Goal: Information Seeking & Learning: Find specific fact

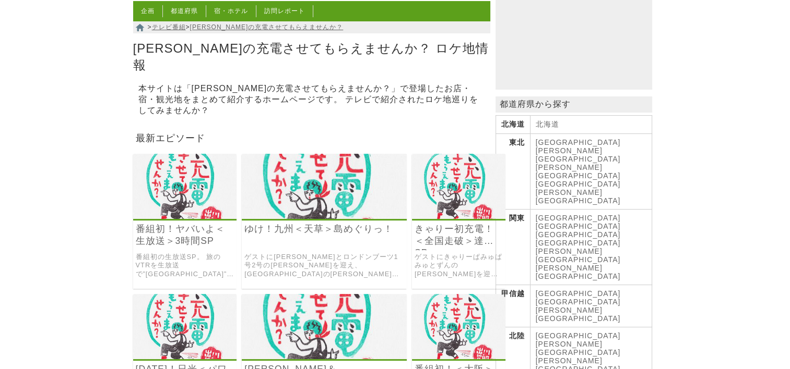
scroll to position [157, 0]
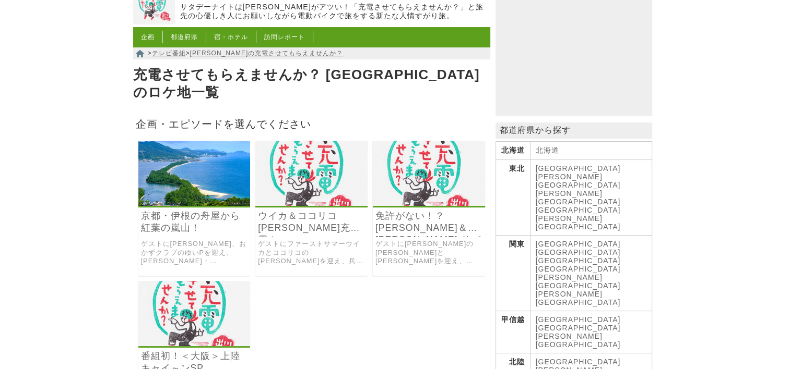
scroll to position [104, 0]
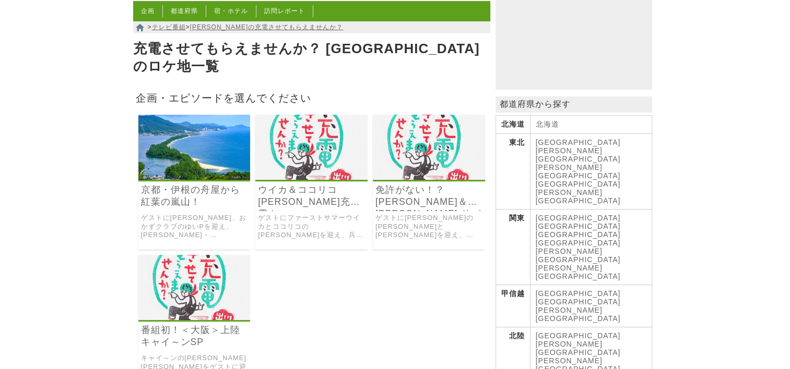
click at [185, 184] on link "京都・伊根の舟屋から紅葉の嵐山！" at bounding box center [194, 196] width 107 height 24
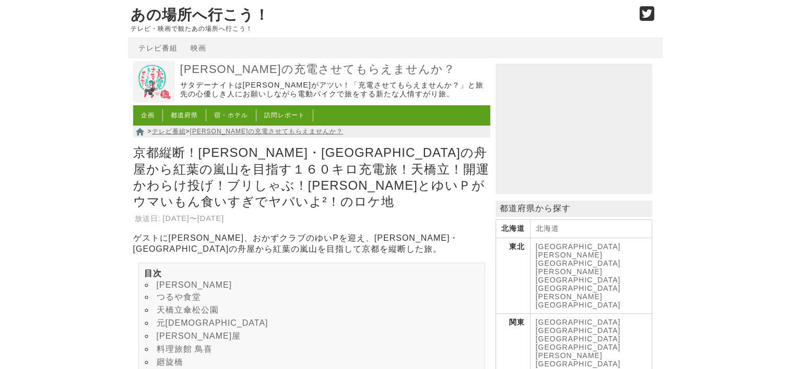
click at [167, 281] on link "亀島丸" at bounding box center [195, 285] width 76 height 9
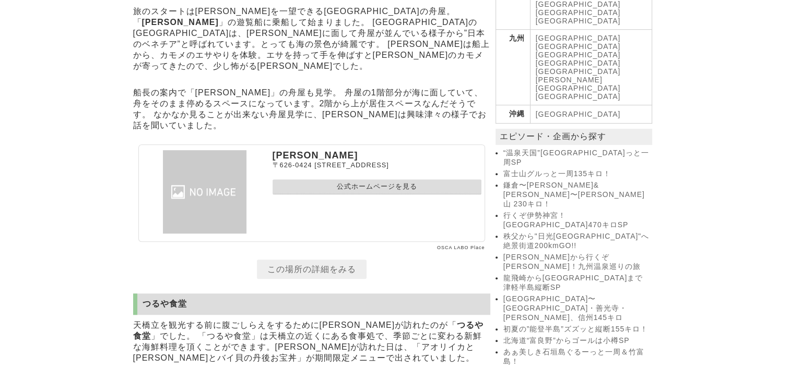
click at [382, 195] on link "公式ホームページを見る" at bounding box center [376, 187] width 209 height 15
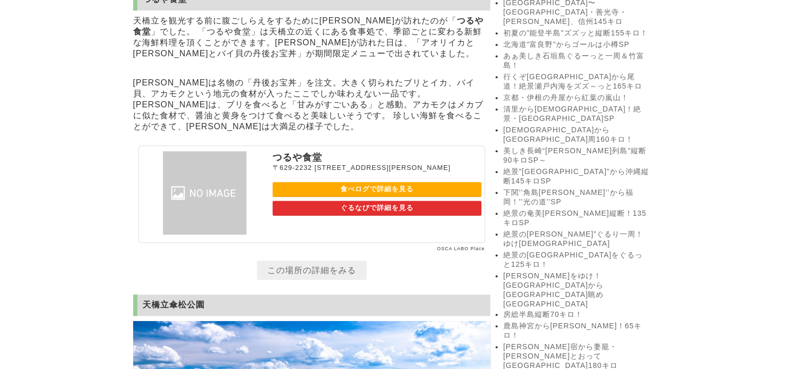
scroll to position [954, 0]
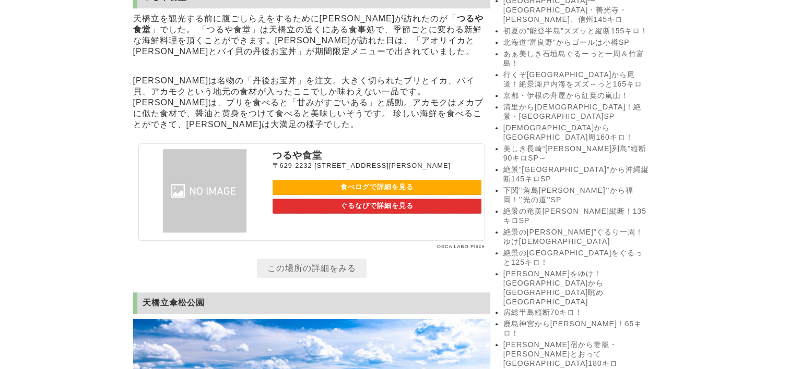
click at [378, 195] on link "食べログで詳細を見る" at bounding box center [376, 187] width 209 height 15
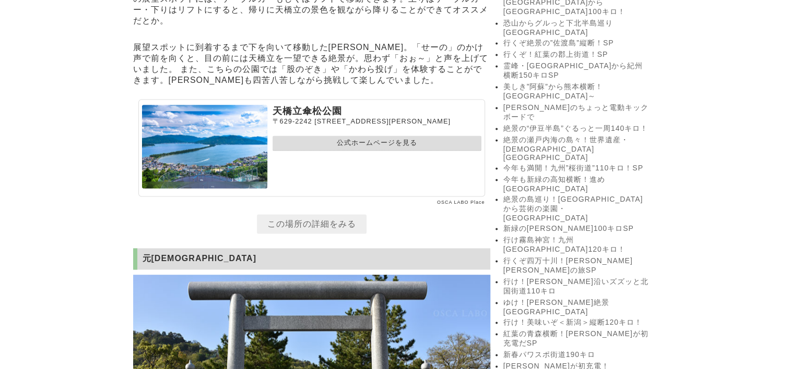
scroll to position [1528, 0]
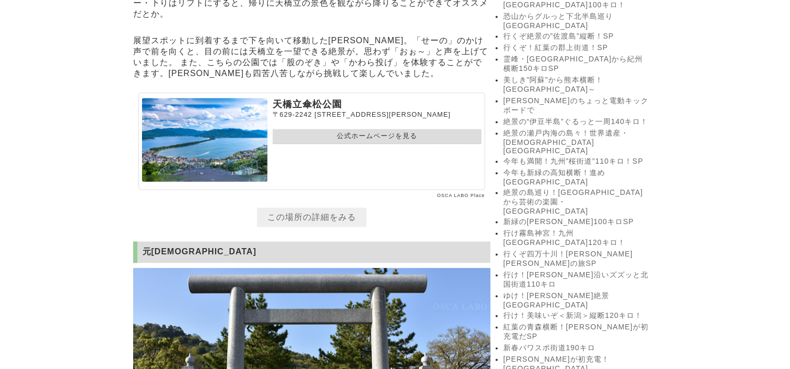
click at [382, 144] on link "公式ホームページを見る" at bounding box center [376, 136] width 209 height 15
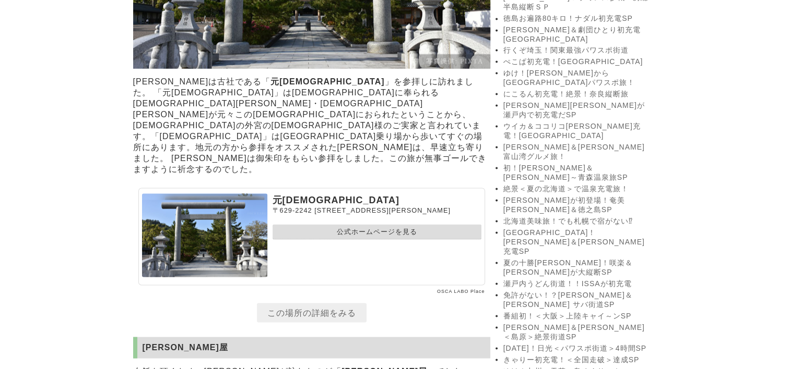
scroll to position [1994, 0]
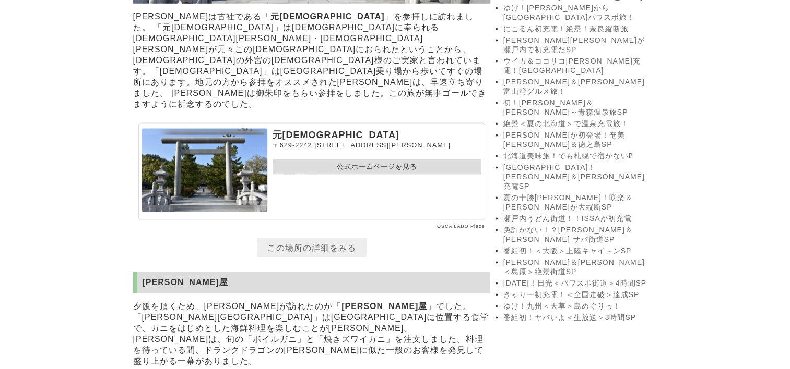
click at [359, 173] on link "公式ホームページを見る" at bounding box center [376, 167] width 209 height 15
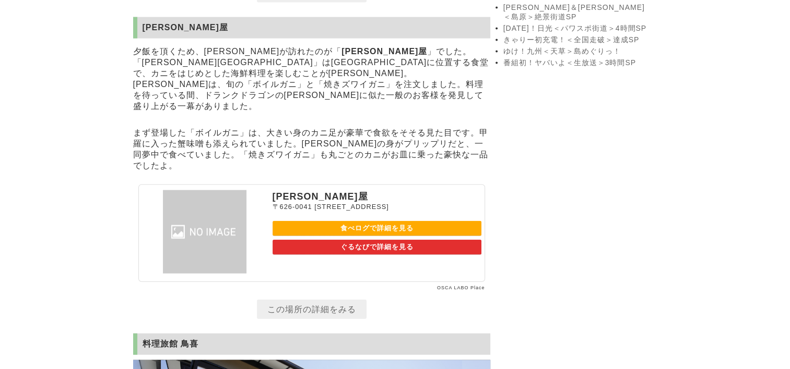
scroll to position [2255, 0]
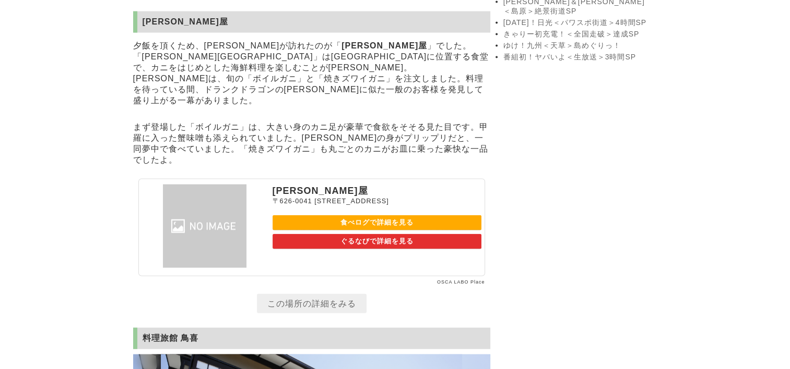
click at [374, 216] on link "食べログで詳細を見る" at bounding box center [376, 223] width 209 height 15
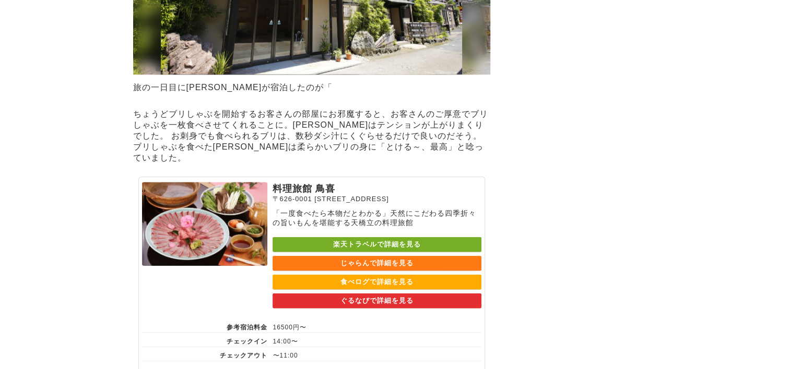
scroll to position [2776, 0]
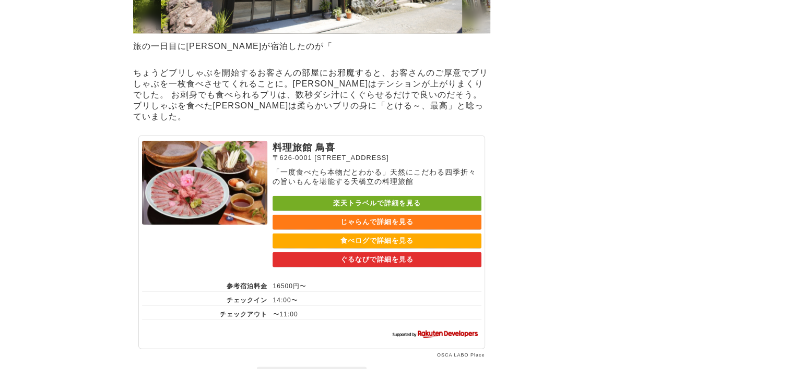
click at [364, 249] on link "食べログで詳細を見る" at bounding box center [376, 241] width 209 height 15
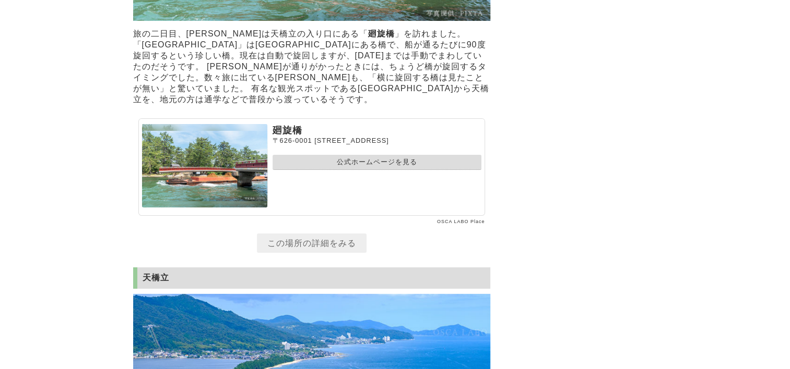
scroll to position [3403, 0]
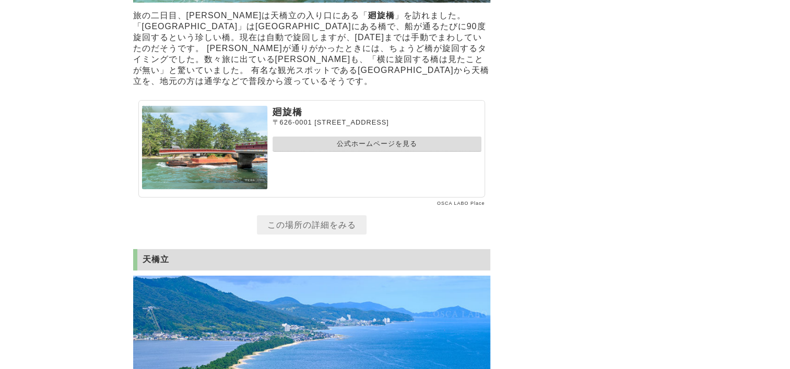
click at [334, 152] on link "公式ホームページを見る" at bounding box center [376, 144] width 209 height 15
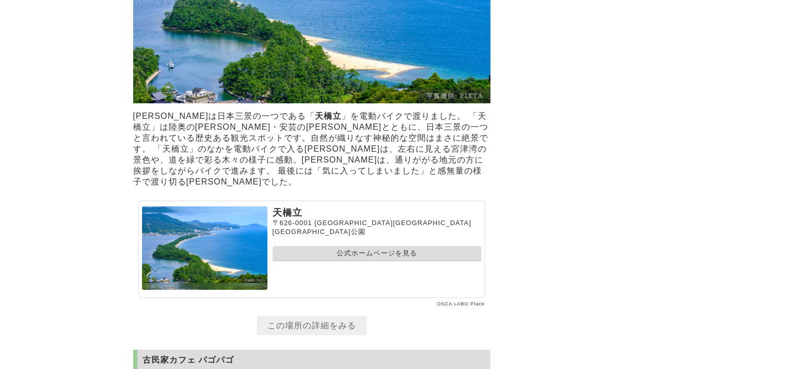
scroll to position [3820, 0]
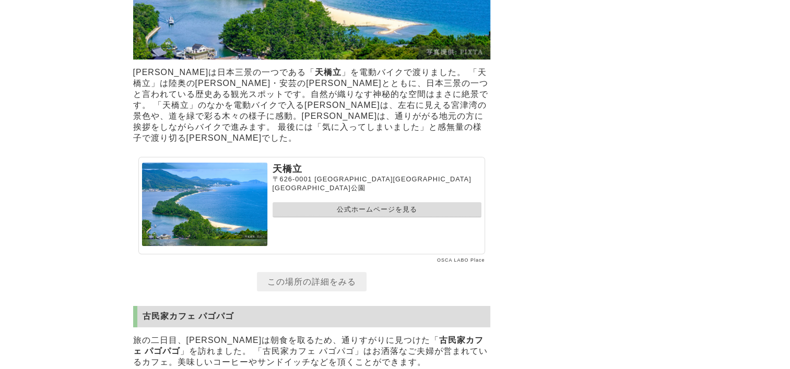
click at [385, 218] on link "公式ホームページを見る" at bounding box center [376, 209] width 209 height 15
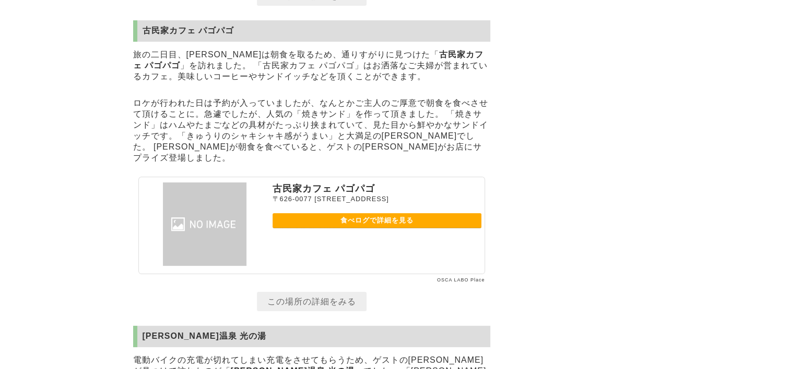
scroll to position [4133, 0]
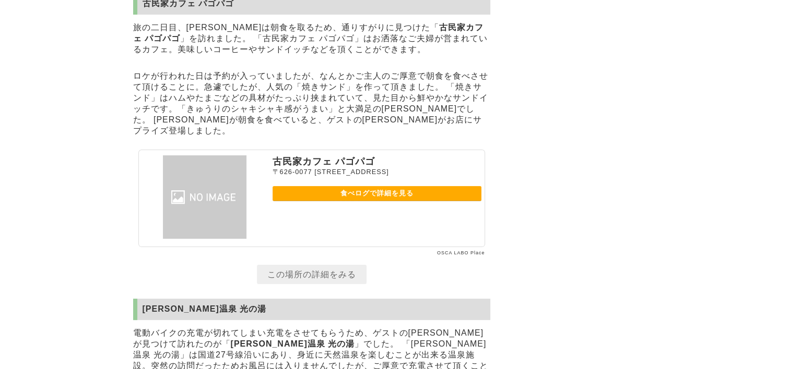
click at [352, 201] on link "食べログで詳細を見る" at bounding box center [376, 193] width 209 height 15
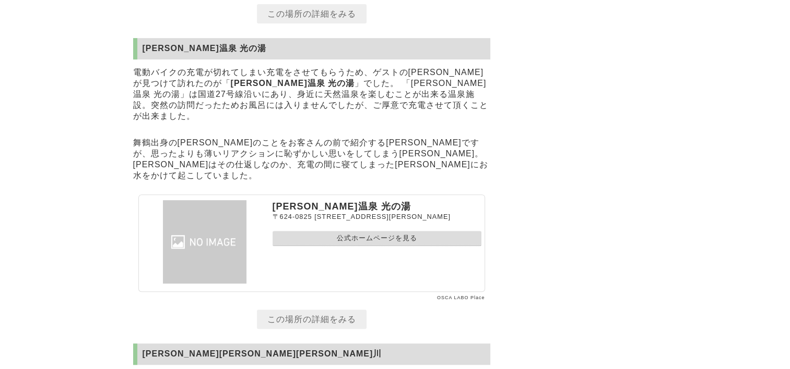
scroll to position [4447, 0]
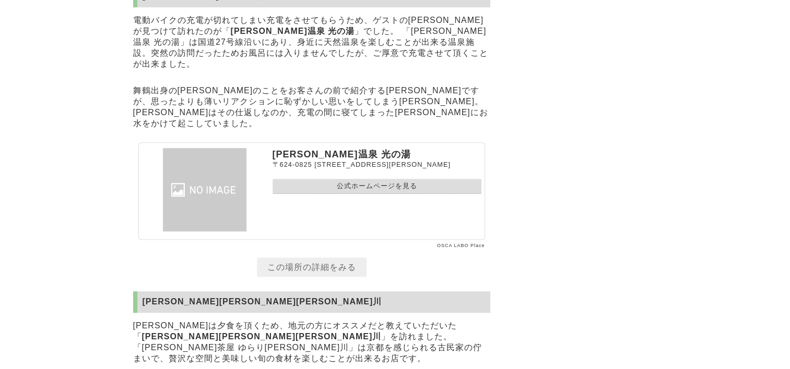
click at [332, 194] on link "公式ホームページを見る" at bounding box center [376, 186] width 209 height 15
drag, startPoint x: 315, startPoint y: 200, endPoint x: 402, endPoint y: 200, distance: 87.2
click at [402, 170] on p "〒624-0825 京都府舞鶴市字十倉71番地" at bounding box center [376, 165] width 209 height 9
drag, startPoint x: 402, startPoint y: 200, endPoint x: 394, endPoint y: 200, distance: 8.4
copy span "京都府舞鶴市字十倉71番地"
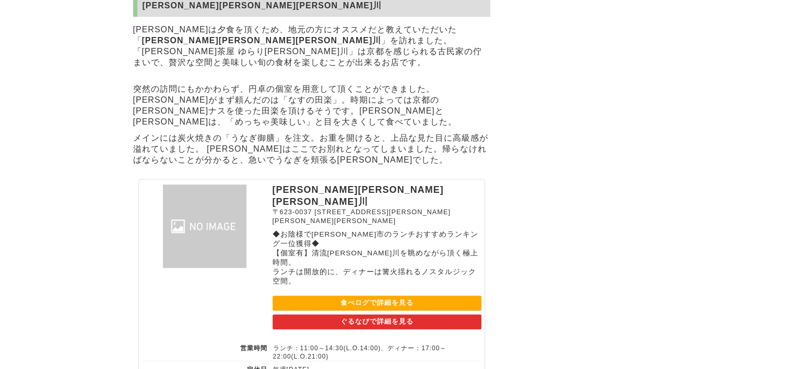
scroll to position [4812, 0]
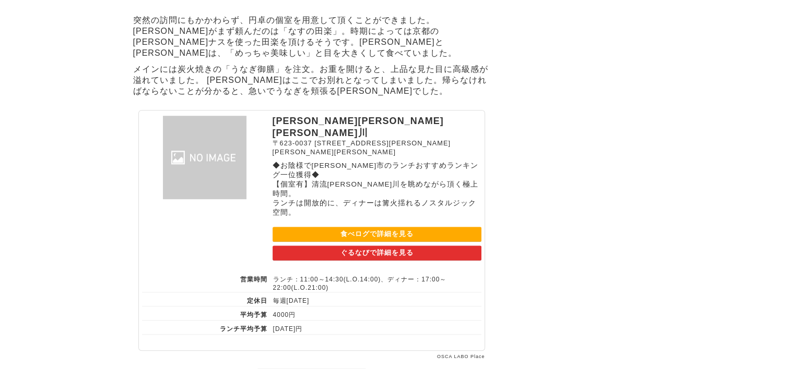
click at [388, 230] on link "食べログで詳細を見る" at bounding box center [376, 234] width 209 height 15
drag, startPoint x: 276, startPoint y: 149, endPoint x: 404, endPoint y: 146, distance: 128.4
click at [404, 139] on p "丹波茶屋 ゆらり由良川" at bounding box center [376, 127] width 209 height 23
drag, startPoint x: 404, startPoint y: 146, endPoint x: 330, endPoint y: 148, distance: 73.6
copy p "丹波茶屋 ゆらり由良川"
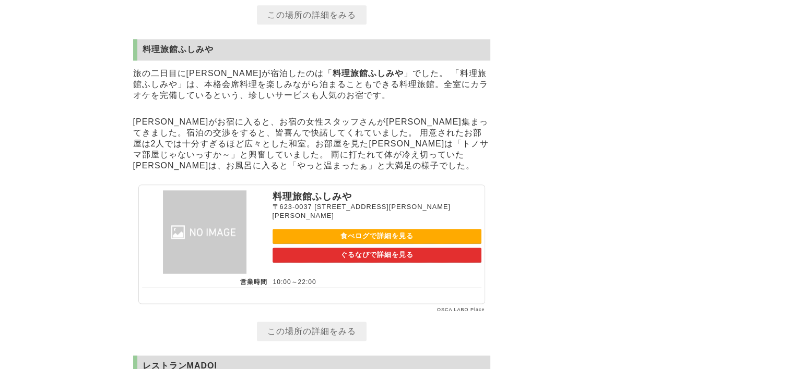
scroll to position [5177, 0]
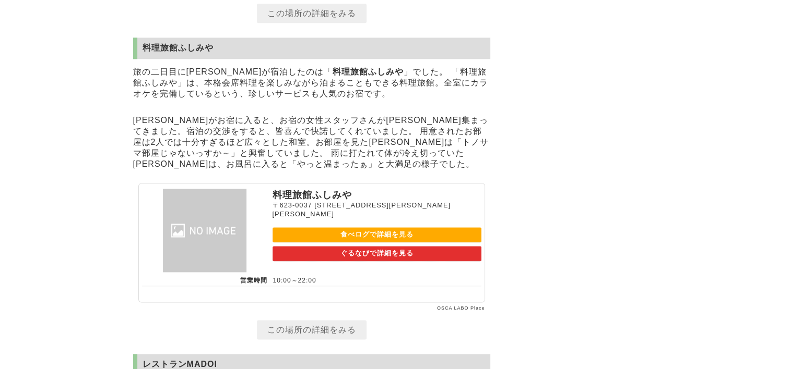
click at [383, 240] on link "食べログで詳細を見る" at bounding box center [376, 235] width 209 height 15
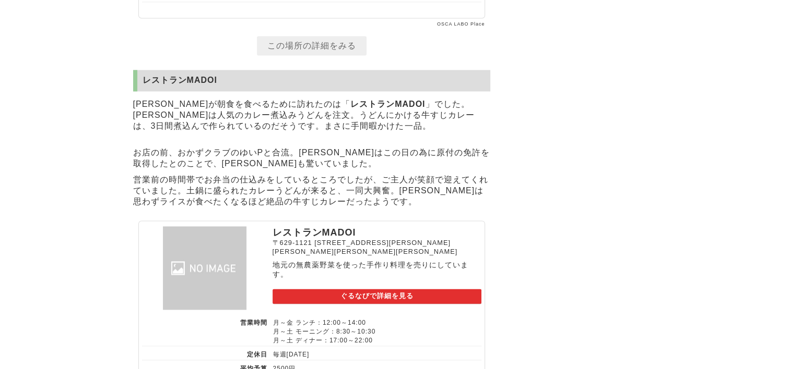
scroll to position [5490, 0]
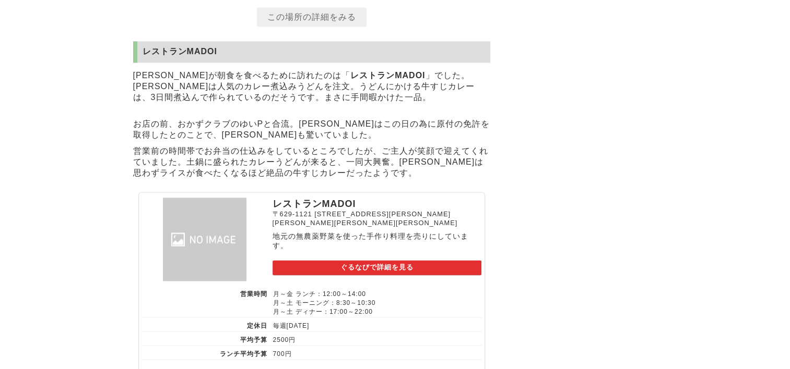
click at [382, 276] on link "ぐるなびで詳細を見る" at bounding box center [376, 267] width 209 height 15
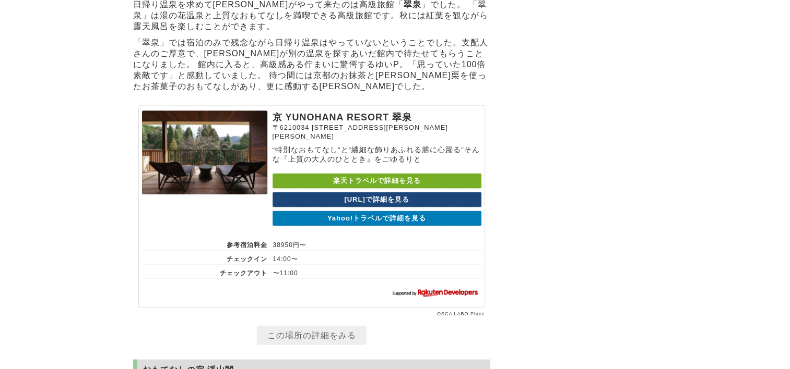
scroll to position [6169, 0]
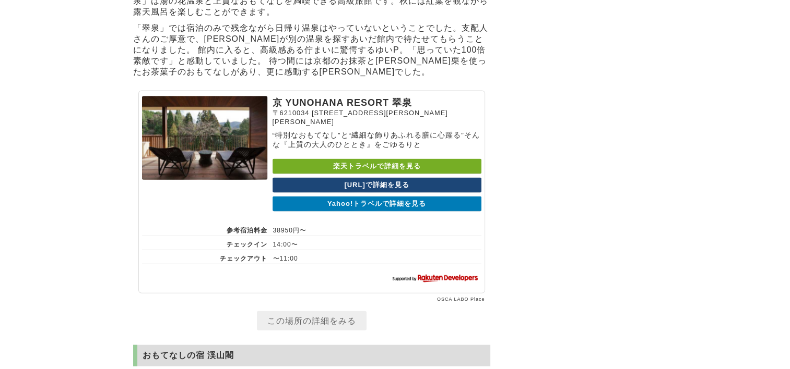
click at [361, 212] on link "Yahoo!トラベルで詳細を見る" at bounding box center [376, 204] width 209 height 15
click at [357, 174] on link "楽天トラベルで詳細を見る" at bounding box center [376, 166] width 209 height 15
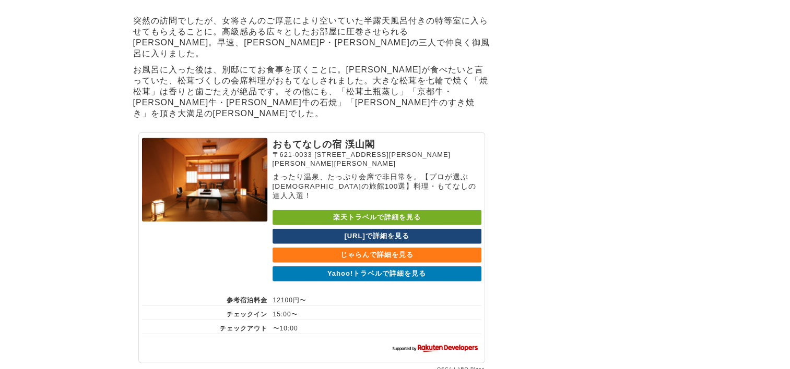
scroll to position [6795, 0]
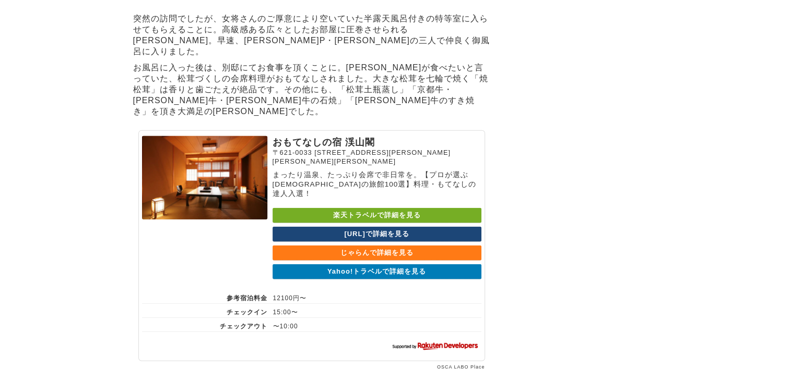
click at [373, 280] on link "Yahoo!トラベルで詳細を見る" at bounding box center [376, 272] width 209 height 15
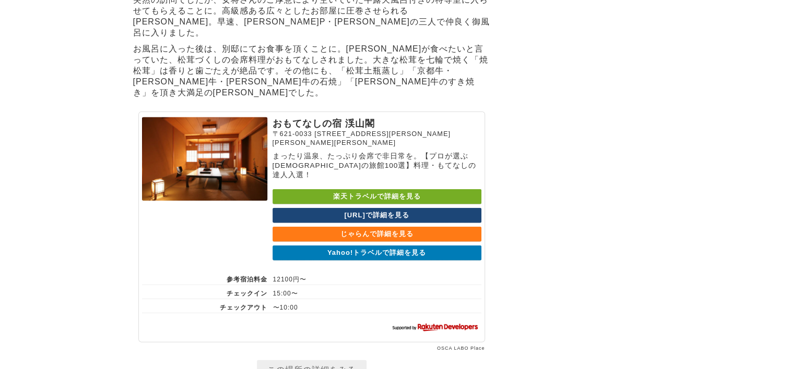
scroll to position [6847, 0]
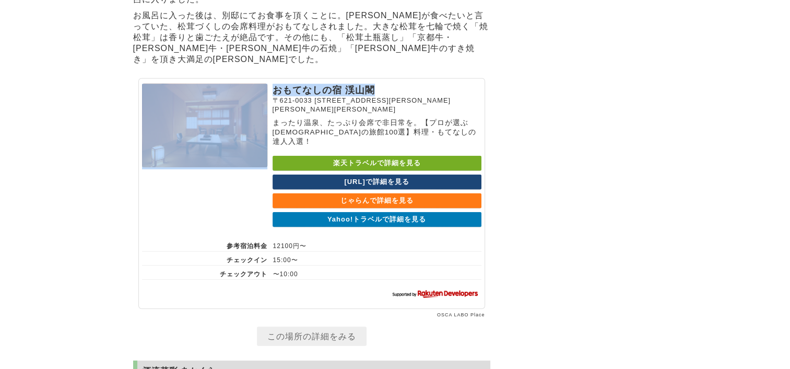
drag, startPoint x: 373, startPoint y: 125, endPoint x: 256, endPoint y: 125, distance: 117.4
click at [256, 125] on section "おもてなしの宿 渓山閣 〒621-0033 京都府亀岡市ひえ田野町佐伯下峠20-6 まったり温泉、たっぷり会席で非日常を。【プロが選ぶ日本の旅館100選】料理…" at bounding box center [311, 193] width 347 height 231
drag, startPoint x: 256, startPoint y: 125, endPoint x: 313, endPoint y: 125, distance: 57.4
copy section "おもてなしの宿 渓山閣"
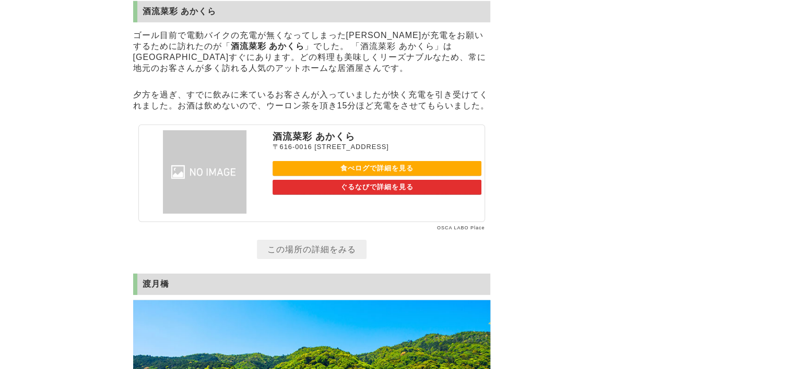
scroll to position [7213, 0]
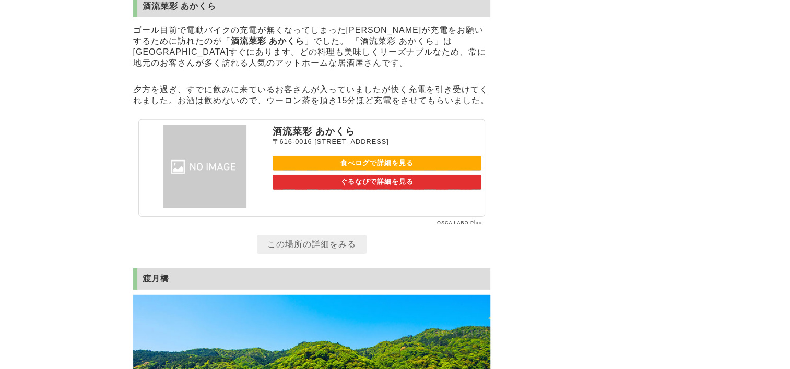
click at [363, 171] on link "食べログで詳細を見る" at bounding box center [376, 163] width 209 height 15
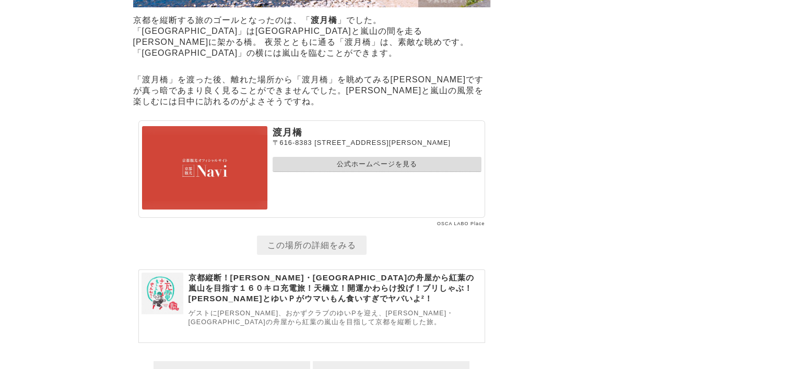
scroll to position [7734, 0]
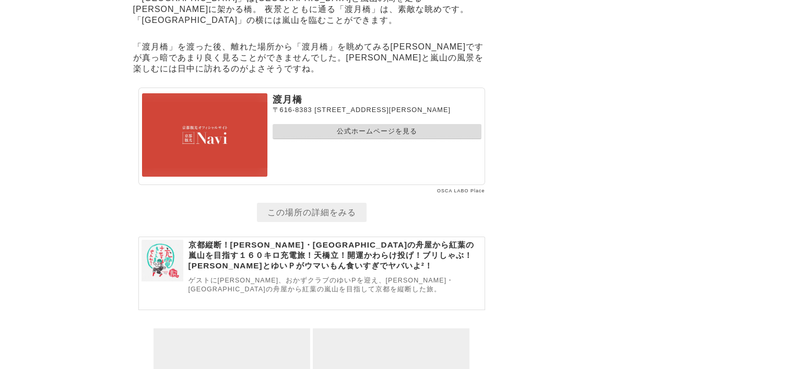
click at [347, 139] on link "公式ホームページを見る" at bounding box center [376, 131] width 209 height 15
click at [363, 139] on link "公式ホームページを見る" at bounding box center [376, 131] width 209 height 15
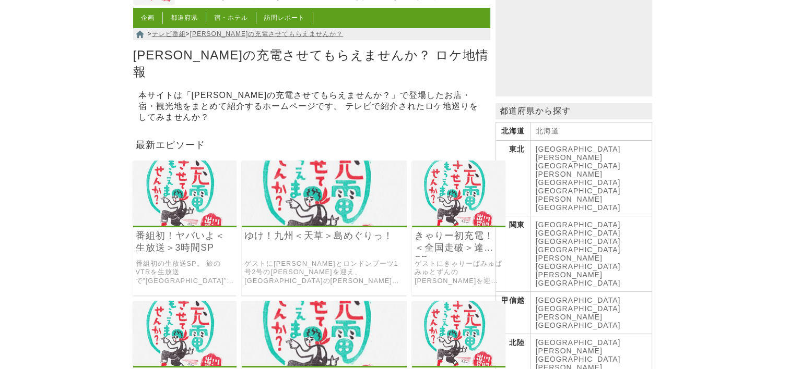
scroll to position [104, 0]
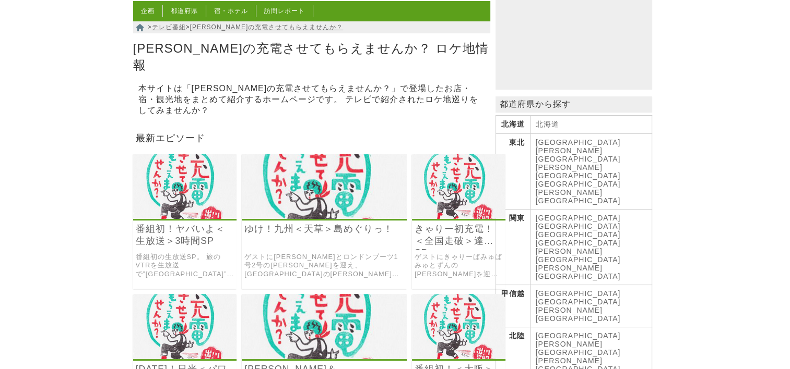
click at [306, 235] on link "ゆけ！九州＜天草＞島めぐりっ！" at bounding box center [324, 229] width 160 height 12
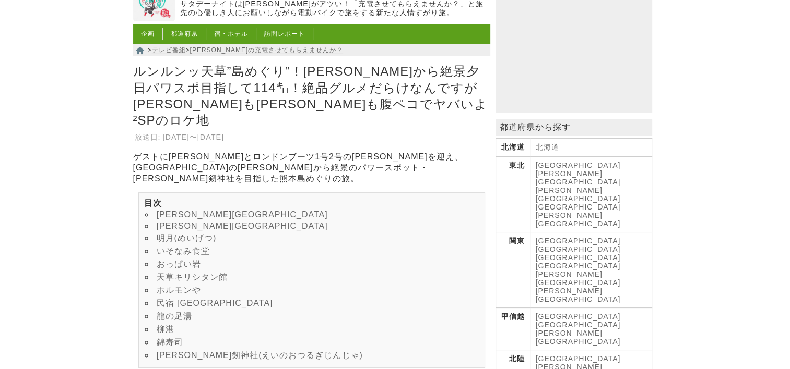
scroll to position [104, 0]
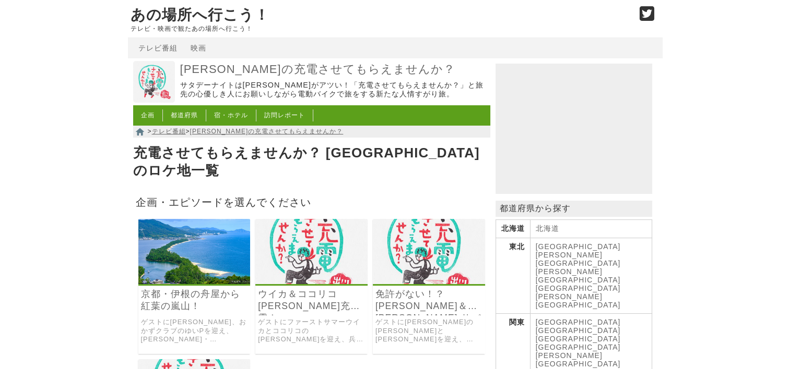
click at [321, 254] on img at bounding box center [311, 251] width 112 height 65
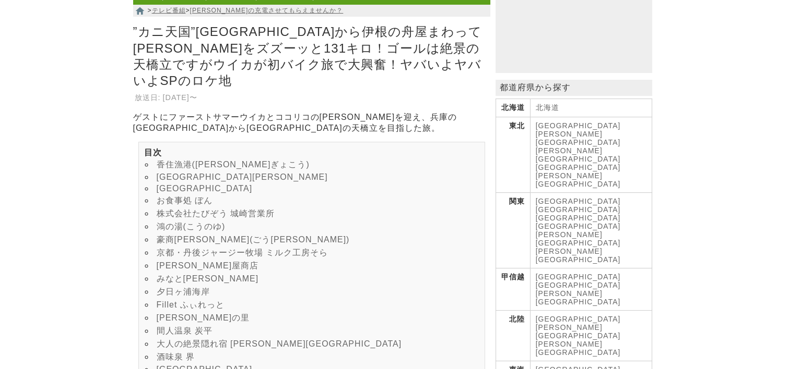
scroll to position [104, 0]
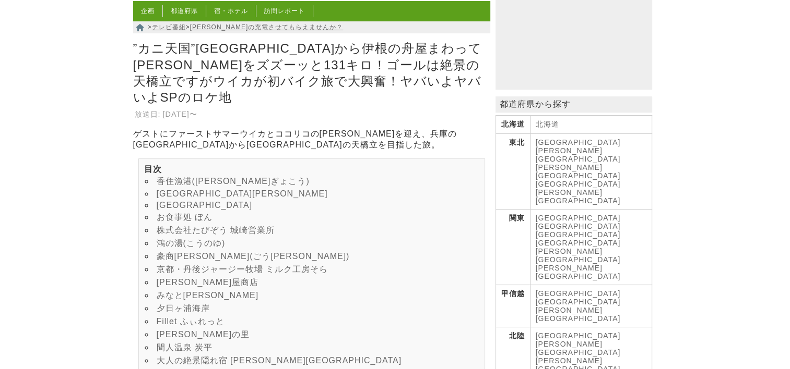
click at [257, 180] on li "香住漁港([PERSON_NAME]ぎょこう)" at bounding box center [311, 181] width 335 height 13
click at [212, 177] on link "香住漁港([PERSON_NAME]ぎょこう)" at bounding box center [233, 181] width 153 height 9
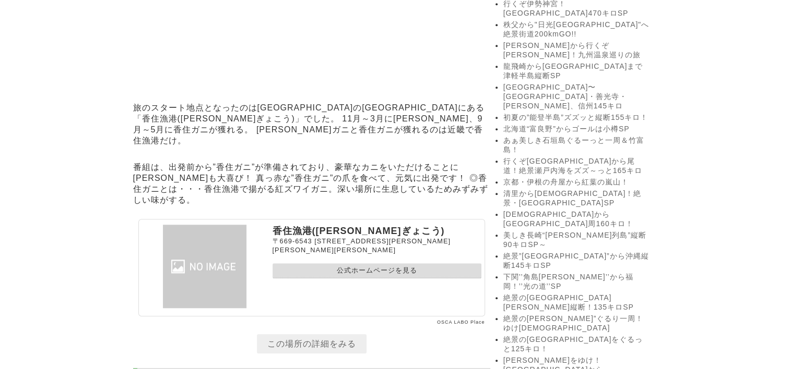
scroll to position [906, 0]
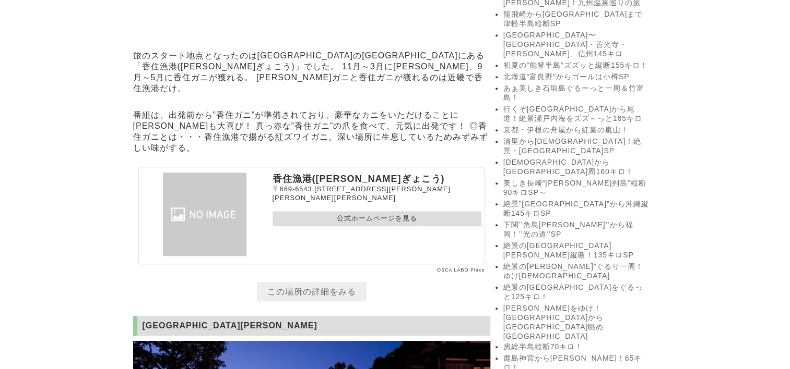
click at [355, 227] on link "公式ホームページを見る" at bounding box center [376, 218] width 209 height 15
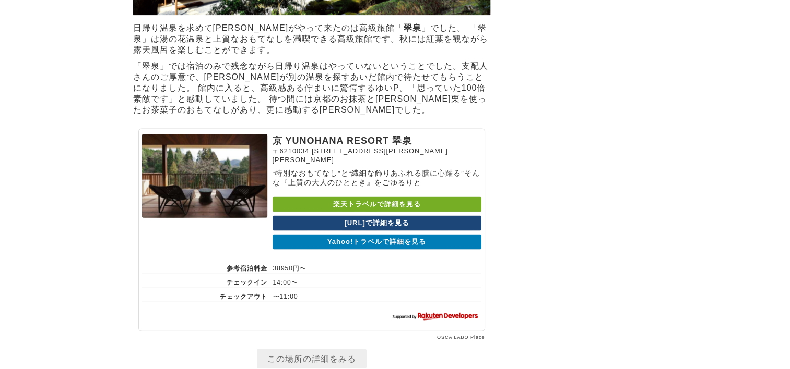
scroll to position [6083, 0]
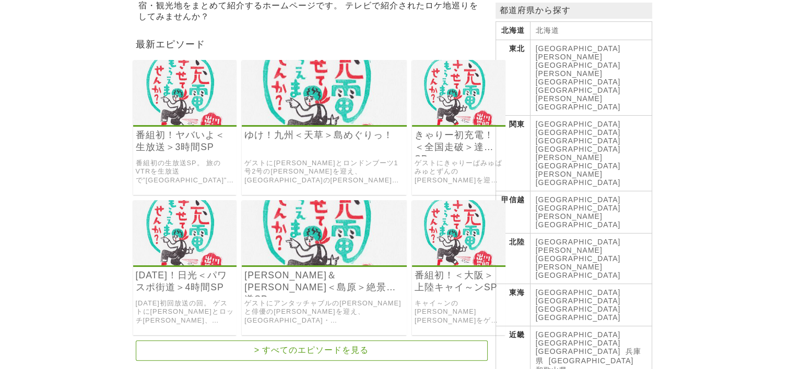
scroll to position [209, 0]
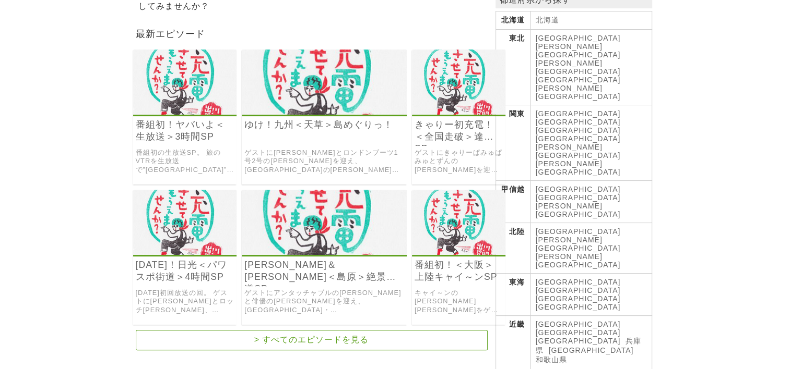
click at [573, 329] on link "[GEOGRAPHIC_DATA]" at bounding box center [577, 333] width 85 height 8
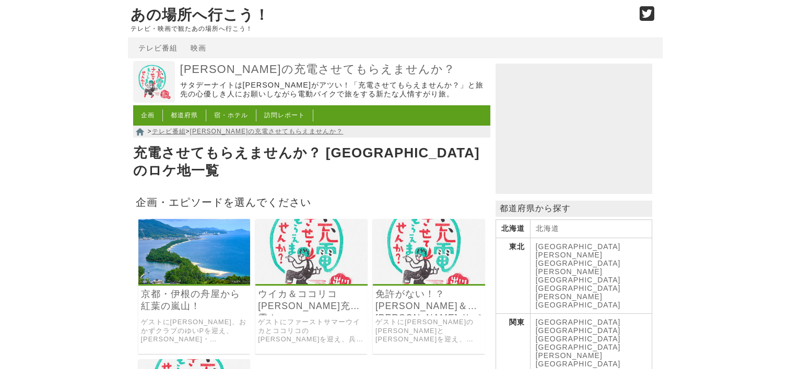
click at [299, 251] on img at bounding box center [311, 251] width 112 height 65
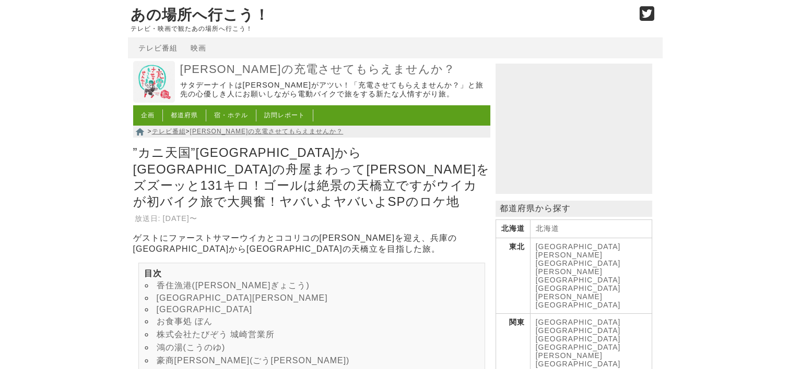
drag, startPoint x: 388, startPoint y: 92, endPoint x: 202, endPoint y: 294, distance: 274.8
click at [202, 294] on link "[GEOGRAPHIC_DATA][PERSON_NAME]" at bounding box center [242, 298] width 171 height 9
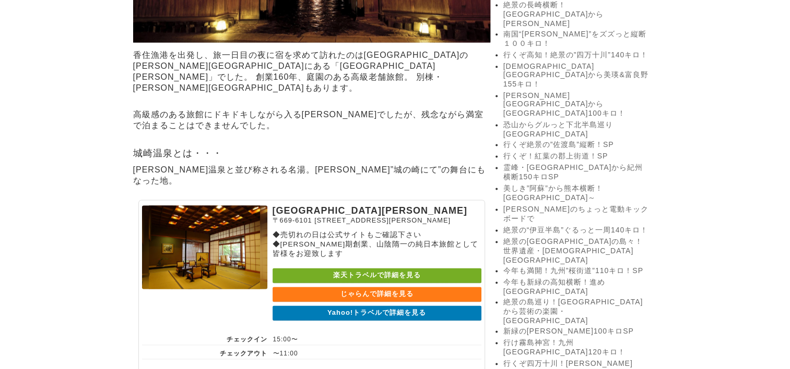
scroll to position [1457, 0]
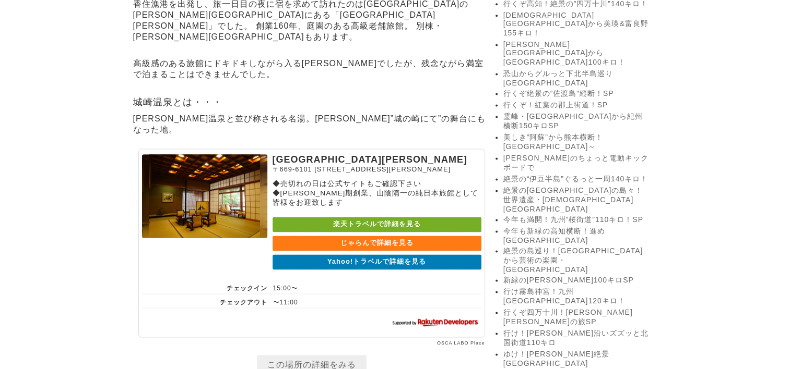
click at [331, 270] on link "Yahoo!トラベルで詳細を見る" at bounding box center [376, 262] width 209 height 15
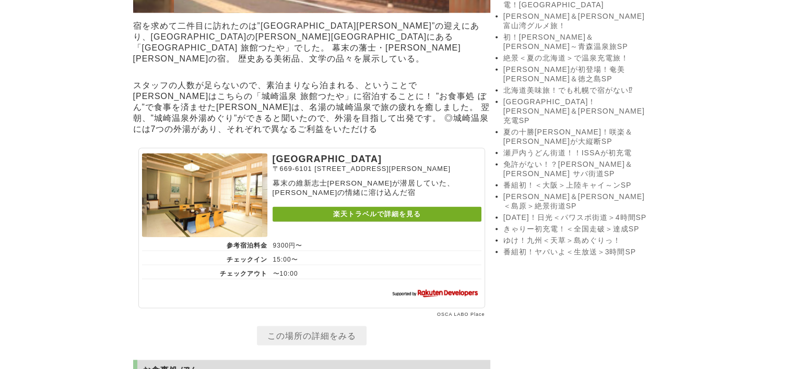
scroll to position [2083, 0]
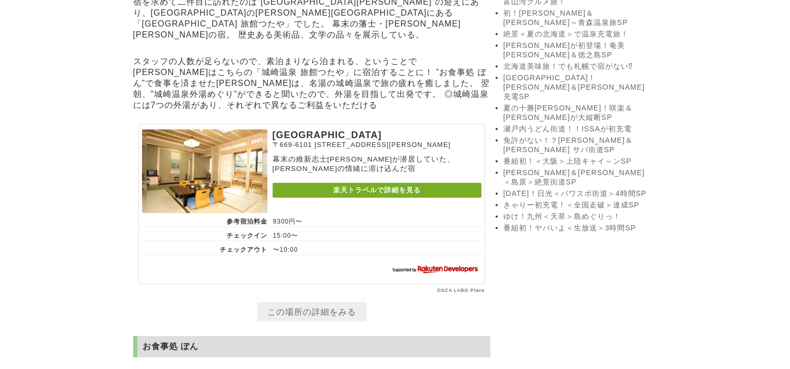
click at [377, 198] on link "楽天トラベルで詳細を見る" at bounding box center [376, 190] width 209 height 15
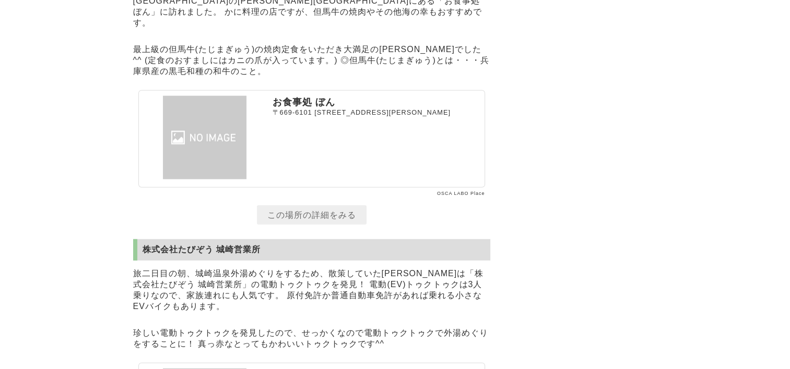
scroll to position [2710, 0]
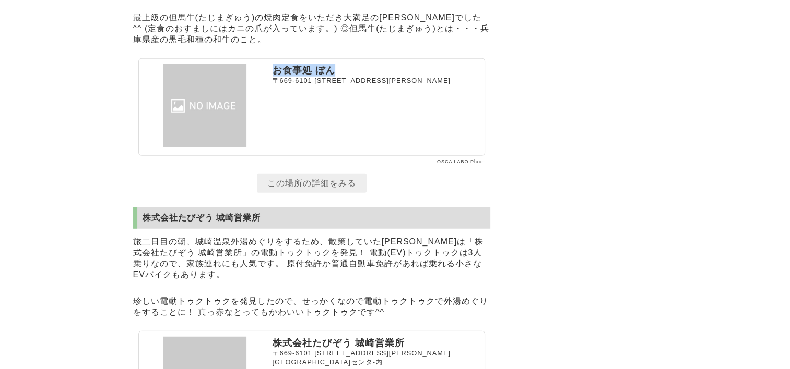
drag, startPoint x: 273, startPoint y: 100, endPoint x: 340, endPoint y: 100, distance: 66.8
click at [340, 77] on p "お食事処 ぼん" at bounding box center [376, 70] width 209 height 13
drag, startPoint x: 340, startPoint y: 100, endPoint x: 299, endPoint y: 100, distance: 41.8
copy p "お食事処 ぼん"
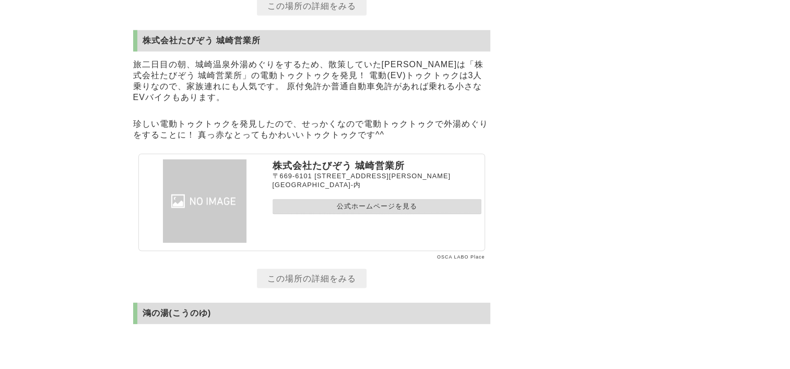
scroll to position [2966, 0]
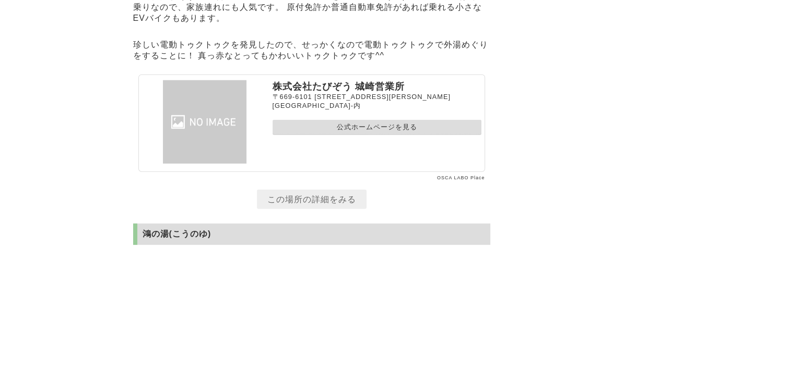
click at [384, 135] on link "公式ホームページを見る" at bounding box center [376, 127] width 209 height 15
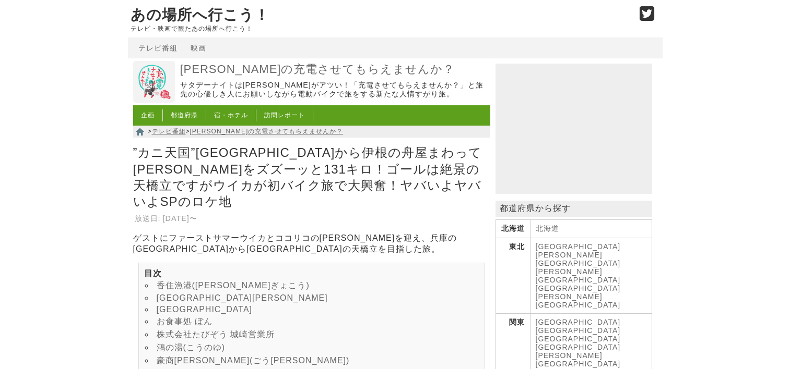
scroll to position [2966, 0]
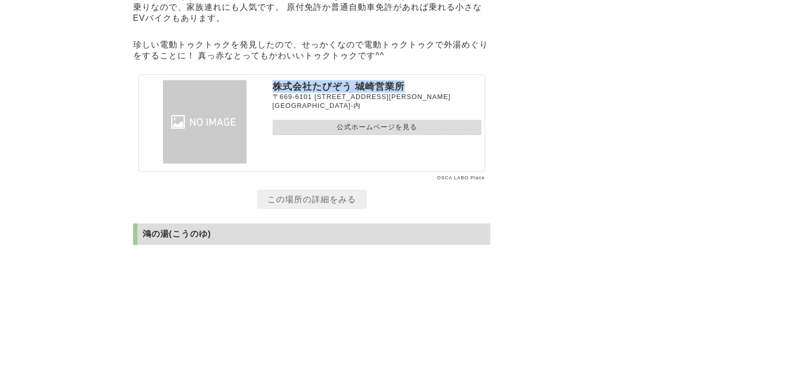
drag, startPoint x: 273, startPoint y: 129, endPoint x: 407, endPoint y: 132, distance: 133.6
click at [407, 93] on p "株式会社たびぞう 城崎営業所" at bounding box center [376, 86] width 209 height 13
drag, startPoint x: 407, startPoint y: 132, endPoint x: 382, endPoint y: 127, distance: 24.9
copy p "株式会社たびぞう 城崎営業所"
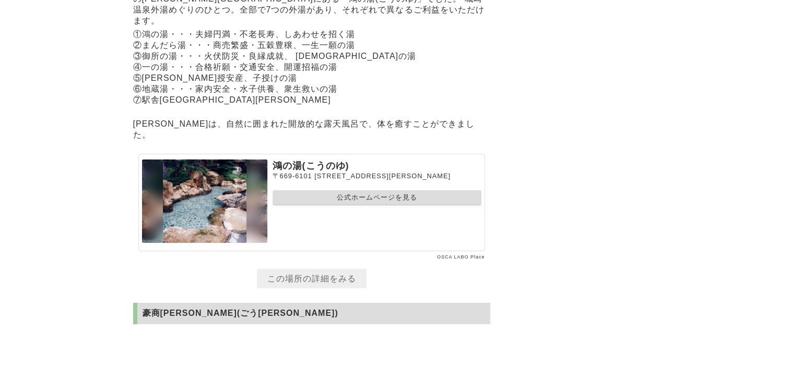
scroll to position [3488, 0]
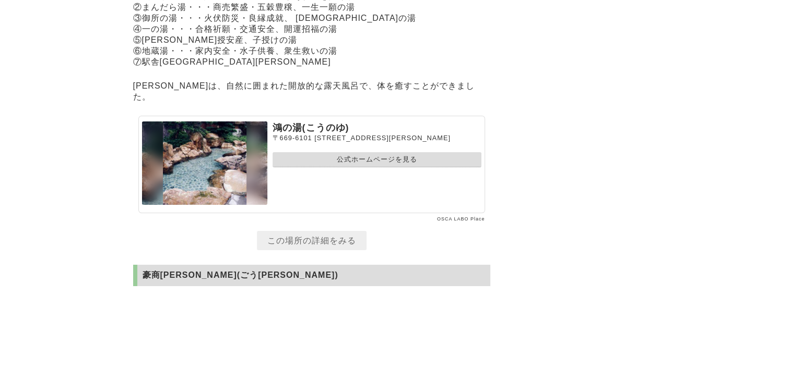
click at [328, 168] on link "公式ホームページを見る" at bounding box center [376, 159] width 209 height 15
